Goal: Information Seeking & Learning: Learn about a topic

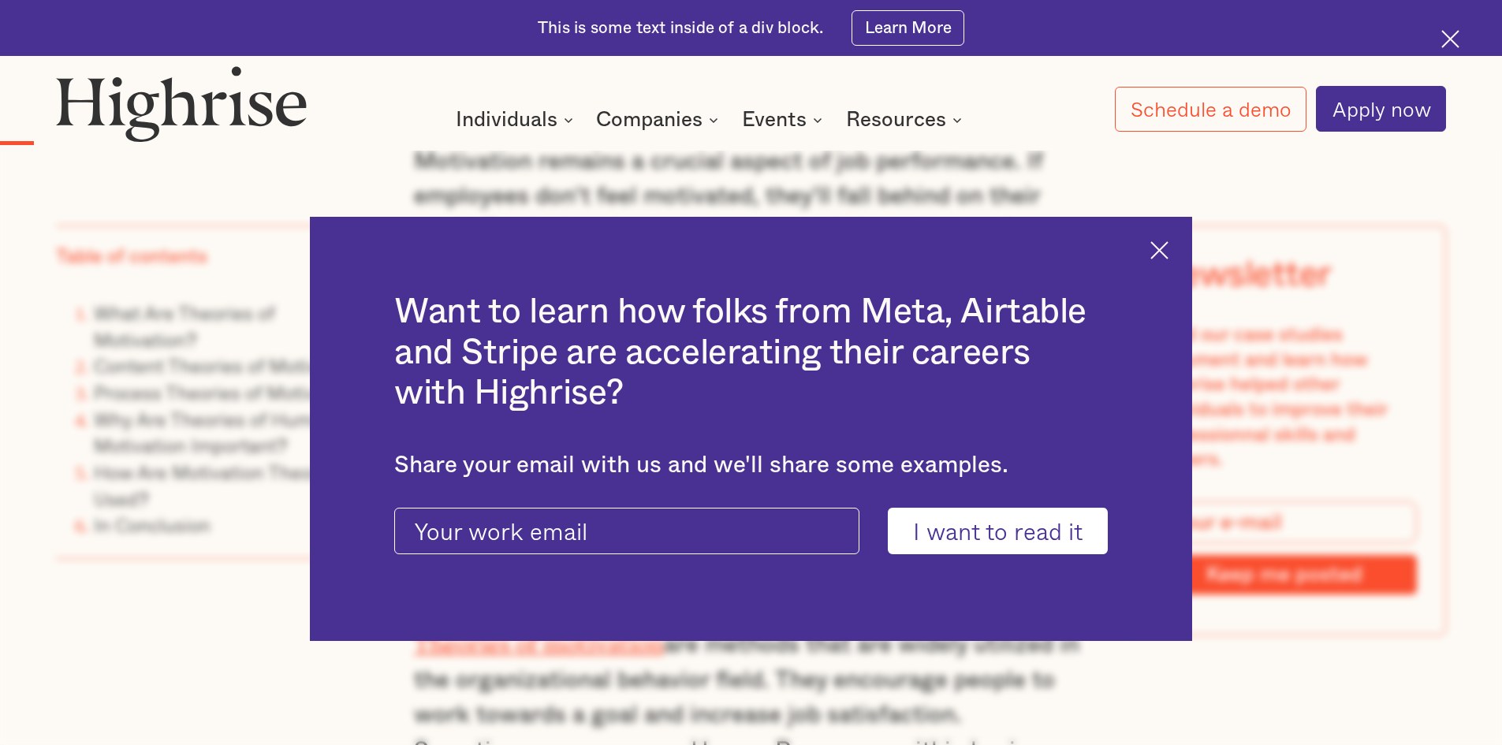
scroll to position [1498, 0]
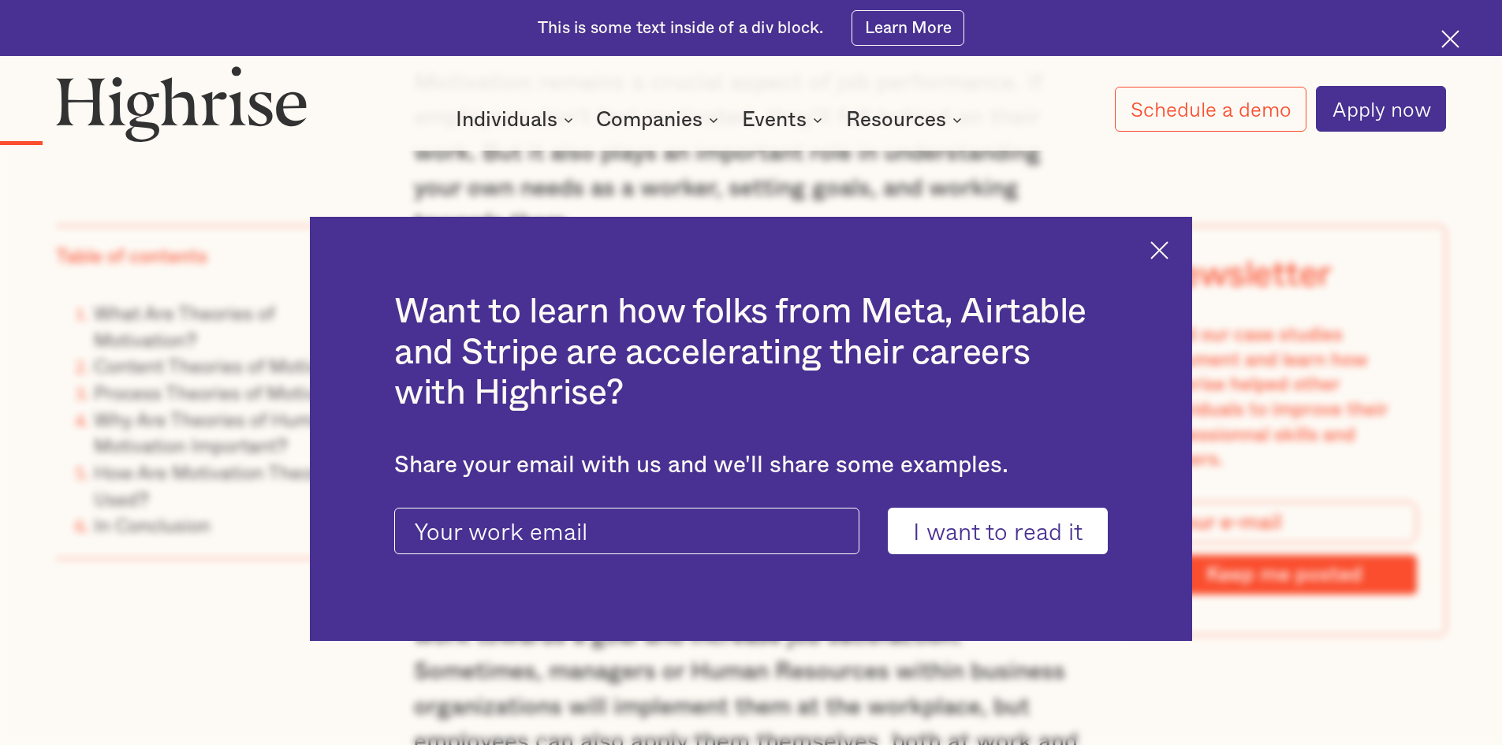
click at [1161, 252] on img at bounding box center [1159, 250] width 18 height 18
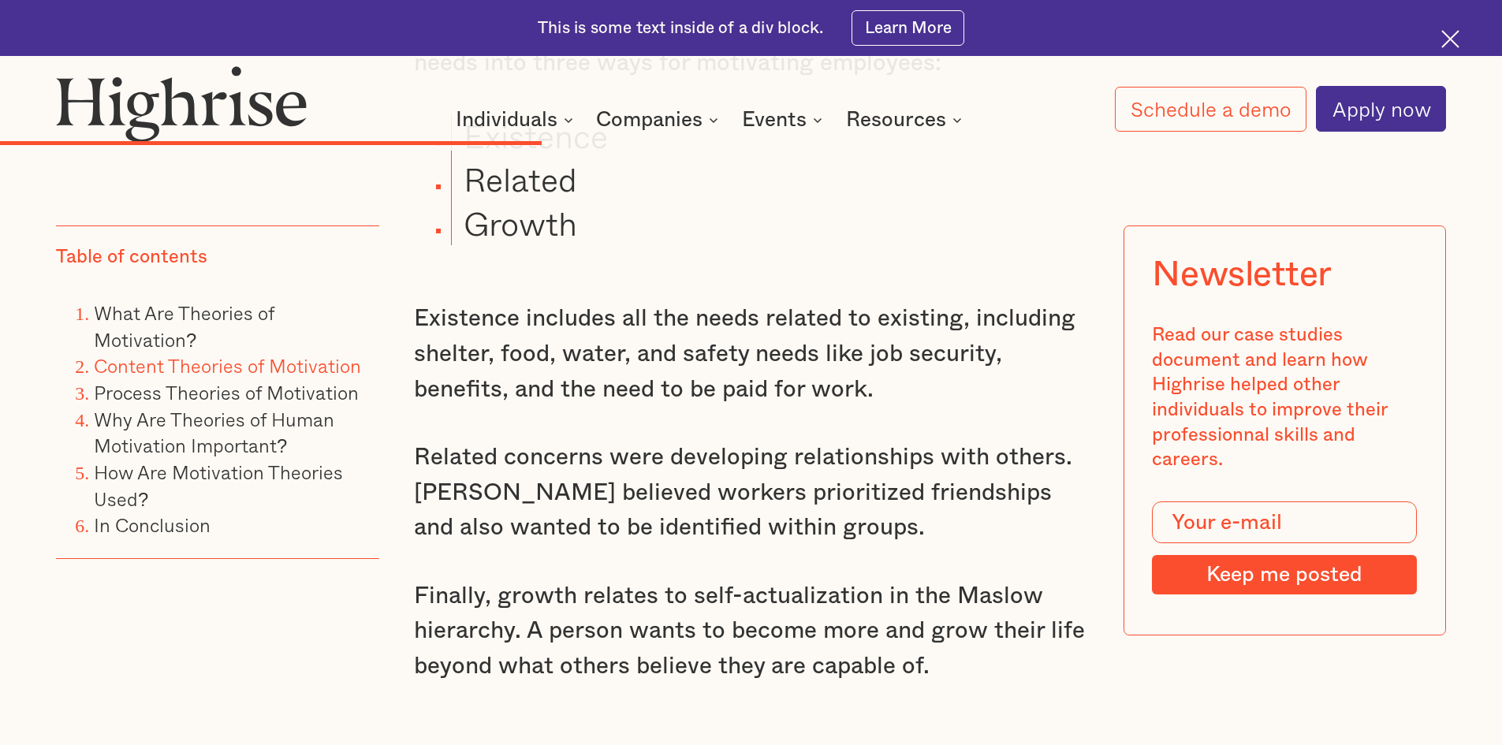
scroll to position [6308, 0]
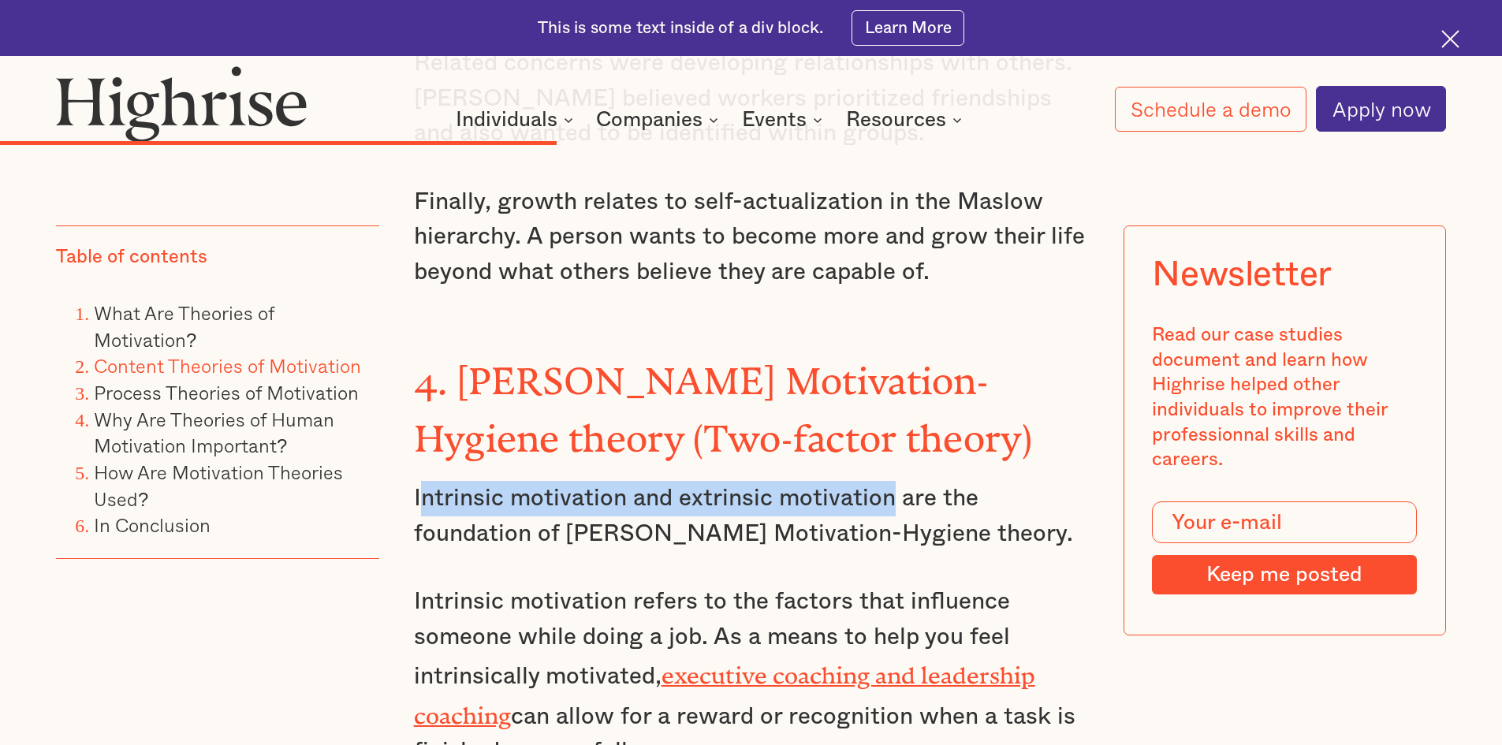
drag, startPoint x: 415, startPoint y: 310, endPoint x: 889, endPoint y: 310, distance: 473.9
click at [889, 481] on p "Intrinsic motivation and extrinsic motivation are the foundation of [PERSON_NAM…" at bounding box center [751, 516] width 675 height 70
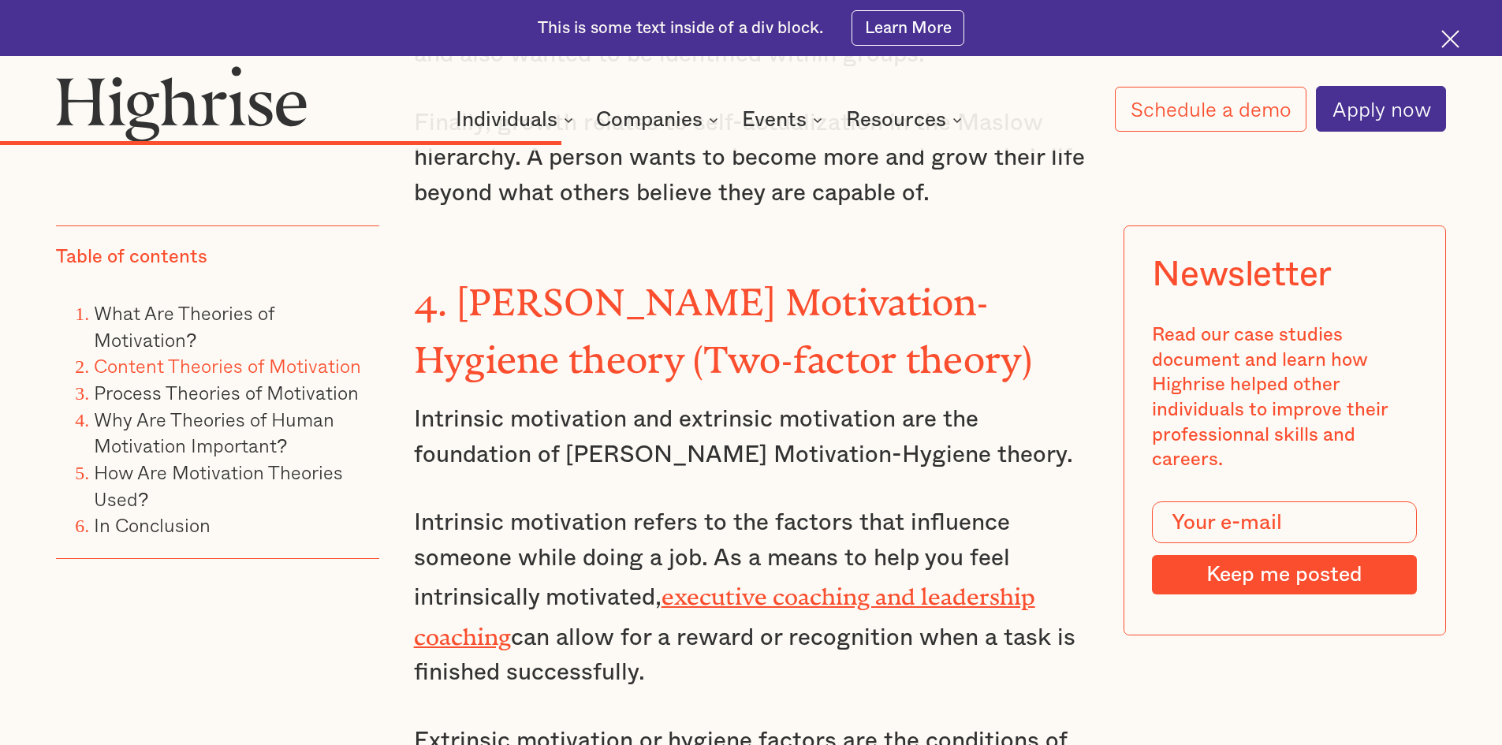
scroll to position [6229, 0]
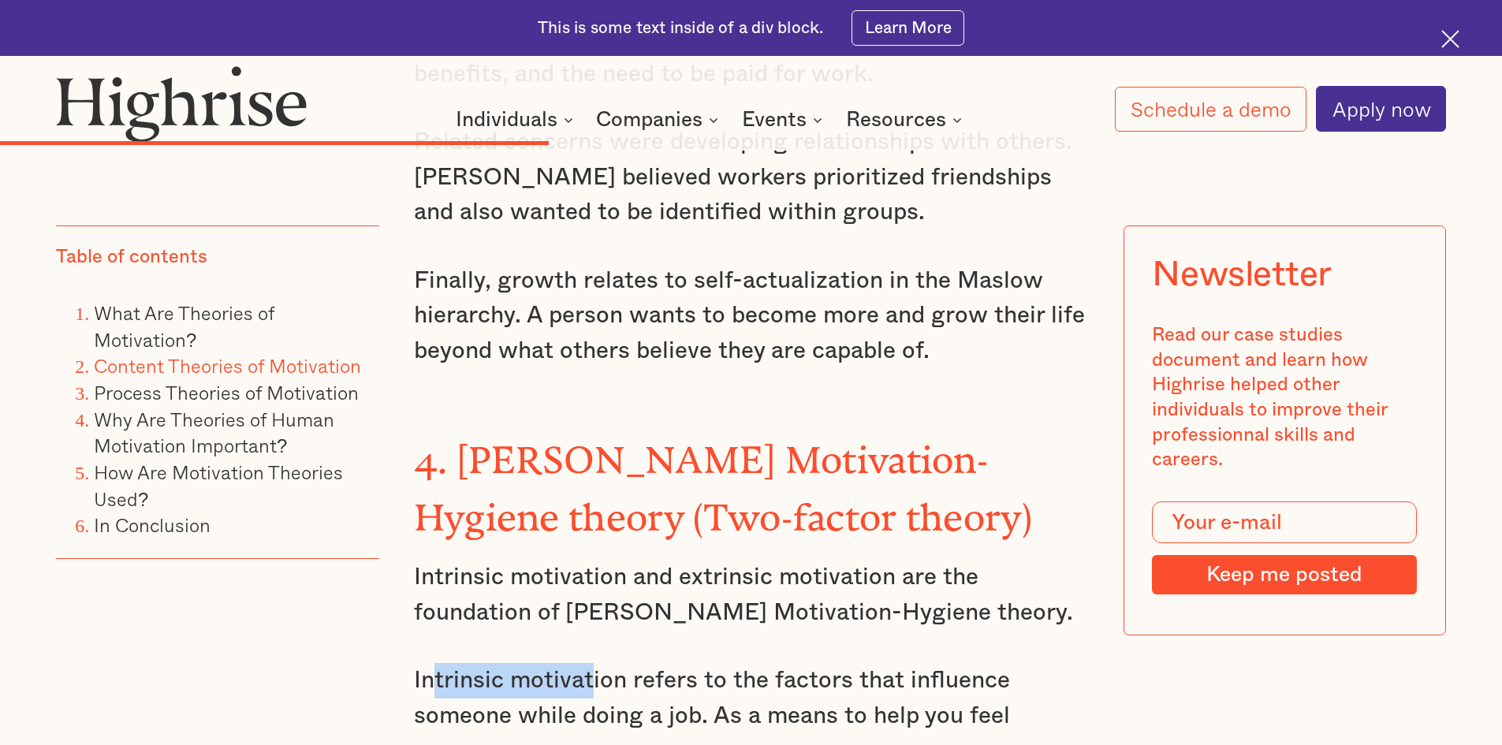
drag, startPoint x: 427, startPoint y: 483, endPoint x: 591, endPoint y: 487, distance: 164.1
click at [591, 663] on p "Intrinsic motivation refers to the factors that influence someone while doing a…" at bounding box center [751, 755] width 675 height 185
click at [414, 663] on p "Intrinsic motivation refers to the factors that influence someone while doing a…" at bounding box center [751, 755] width 675 height 185
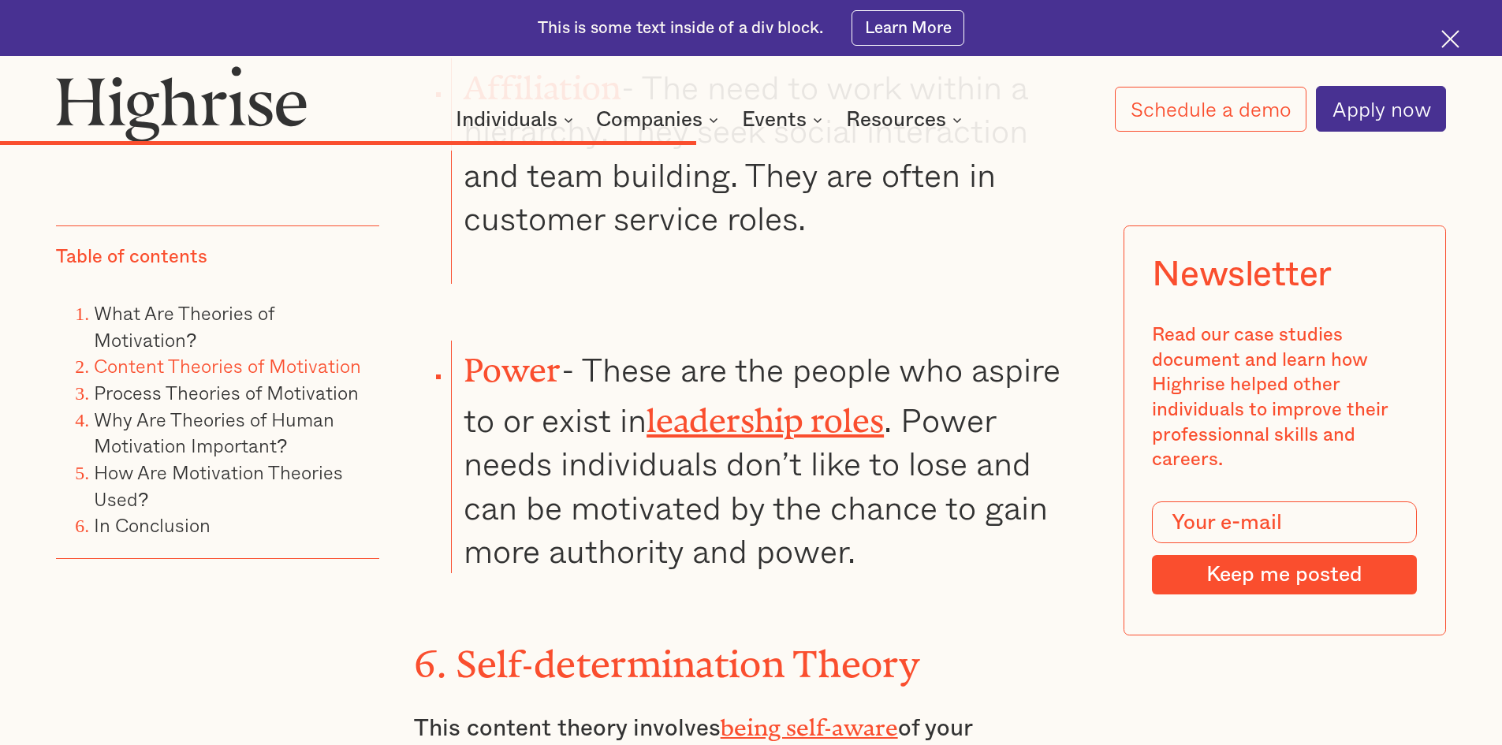
scroll to position [8043, 0]
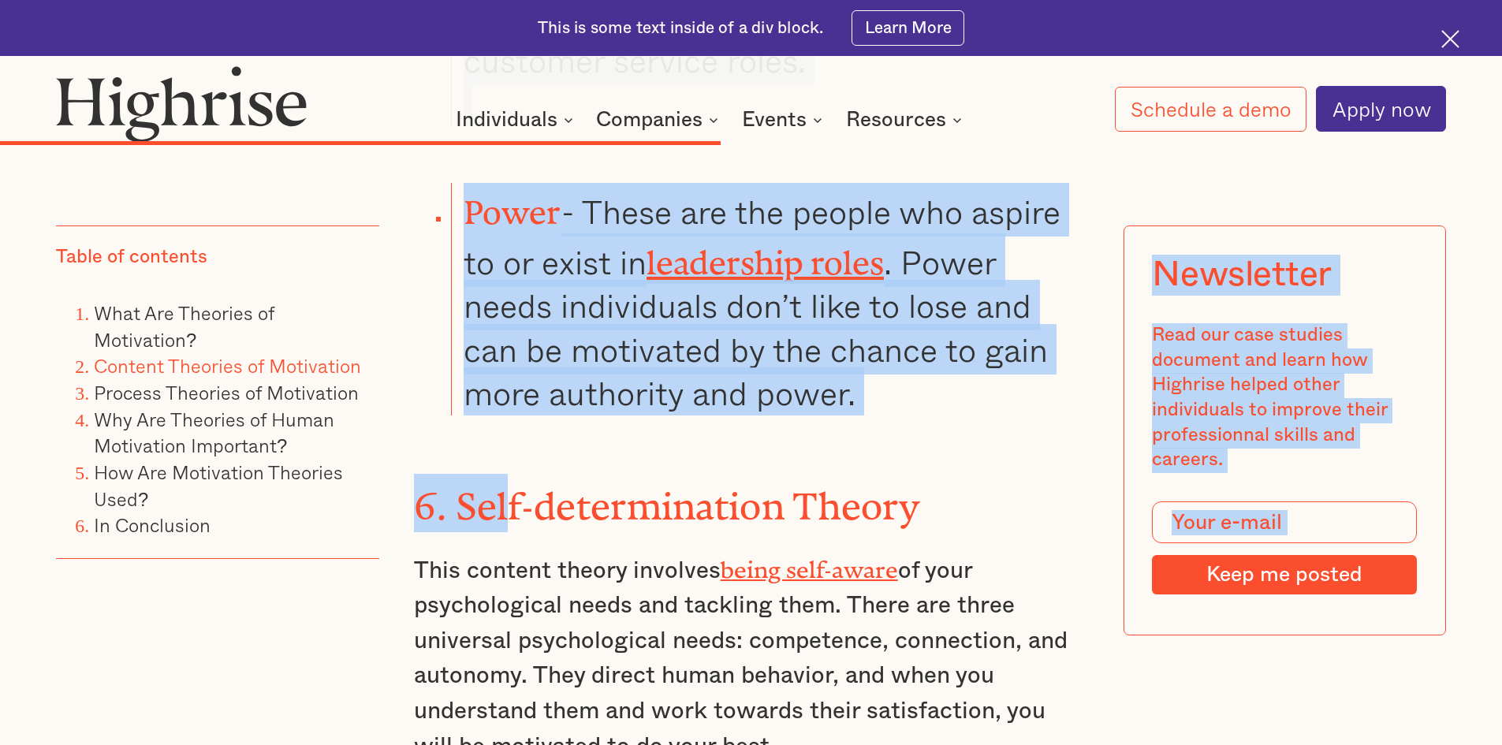
click at [1123, 248] on div "Table of contents What Are Theories of Motivation? Content Theories of Motivati…" at bounding box center [750, 435] width 1389 height 13829
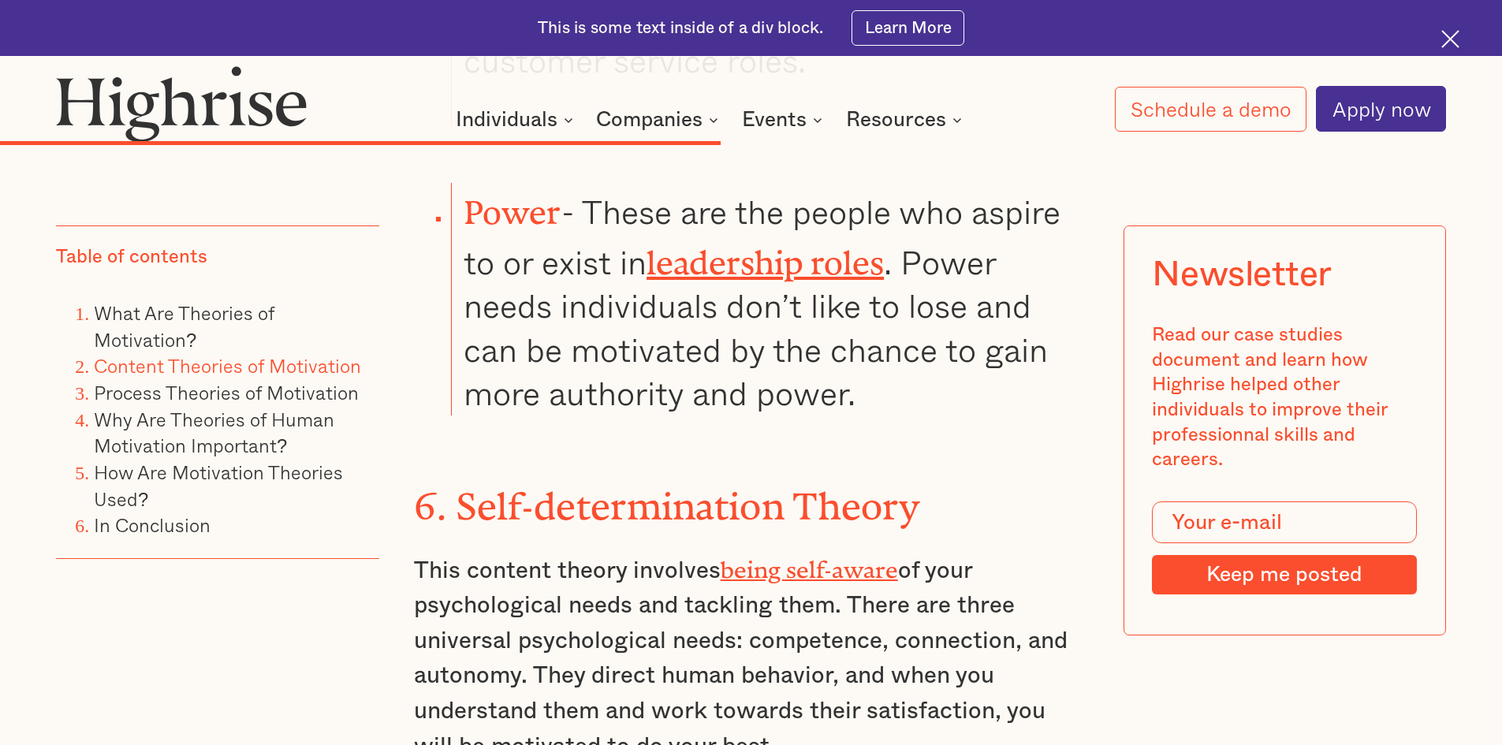
click at [1036, 474] on h3 "6. Self-determination Theory" at bounding box center [751, 503] width 675 height 58
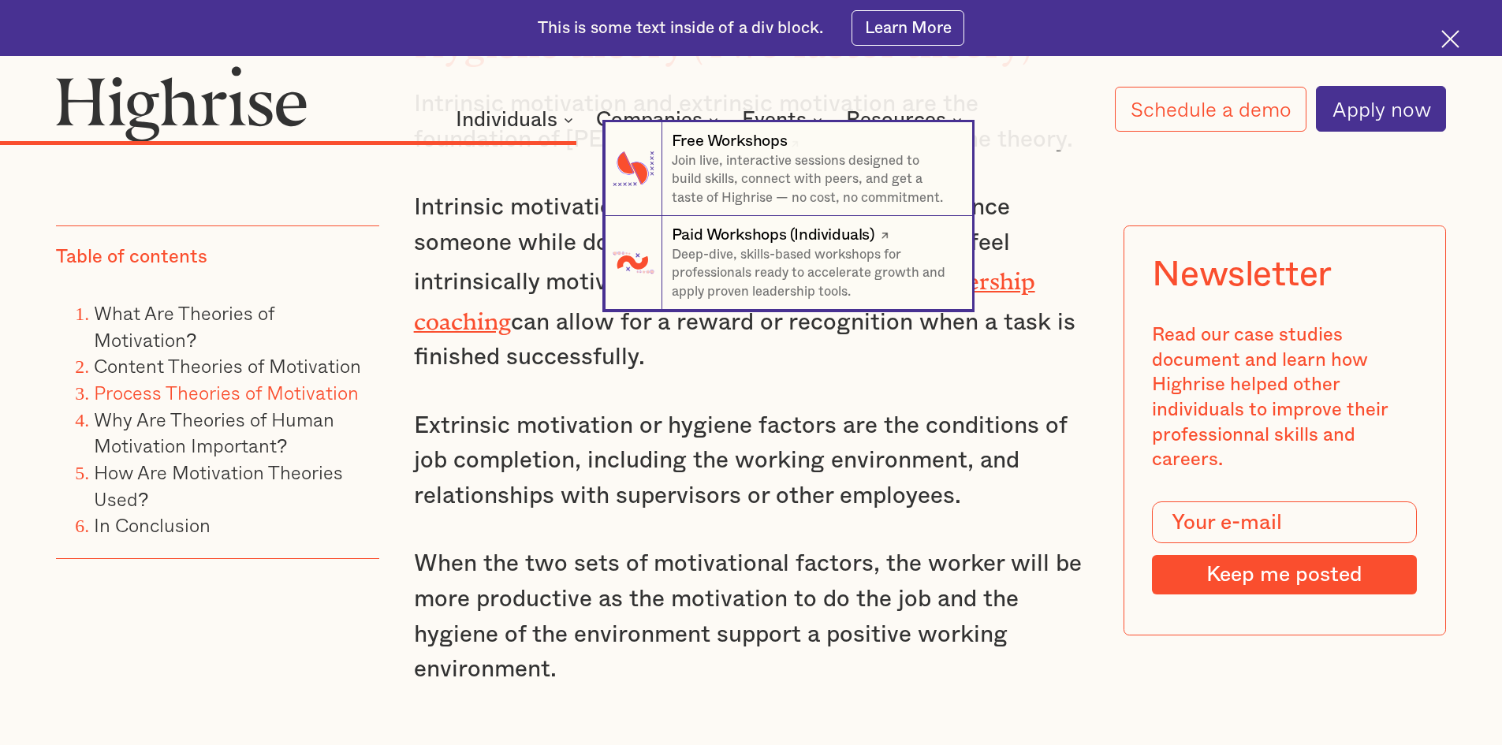
scroll to position [6387, 0]
